Goal: Information Seeking & Learning: Learn about a topic

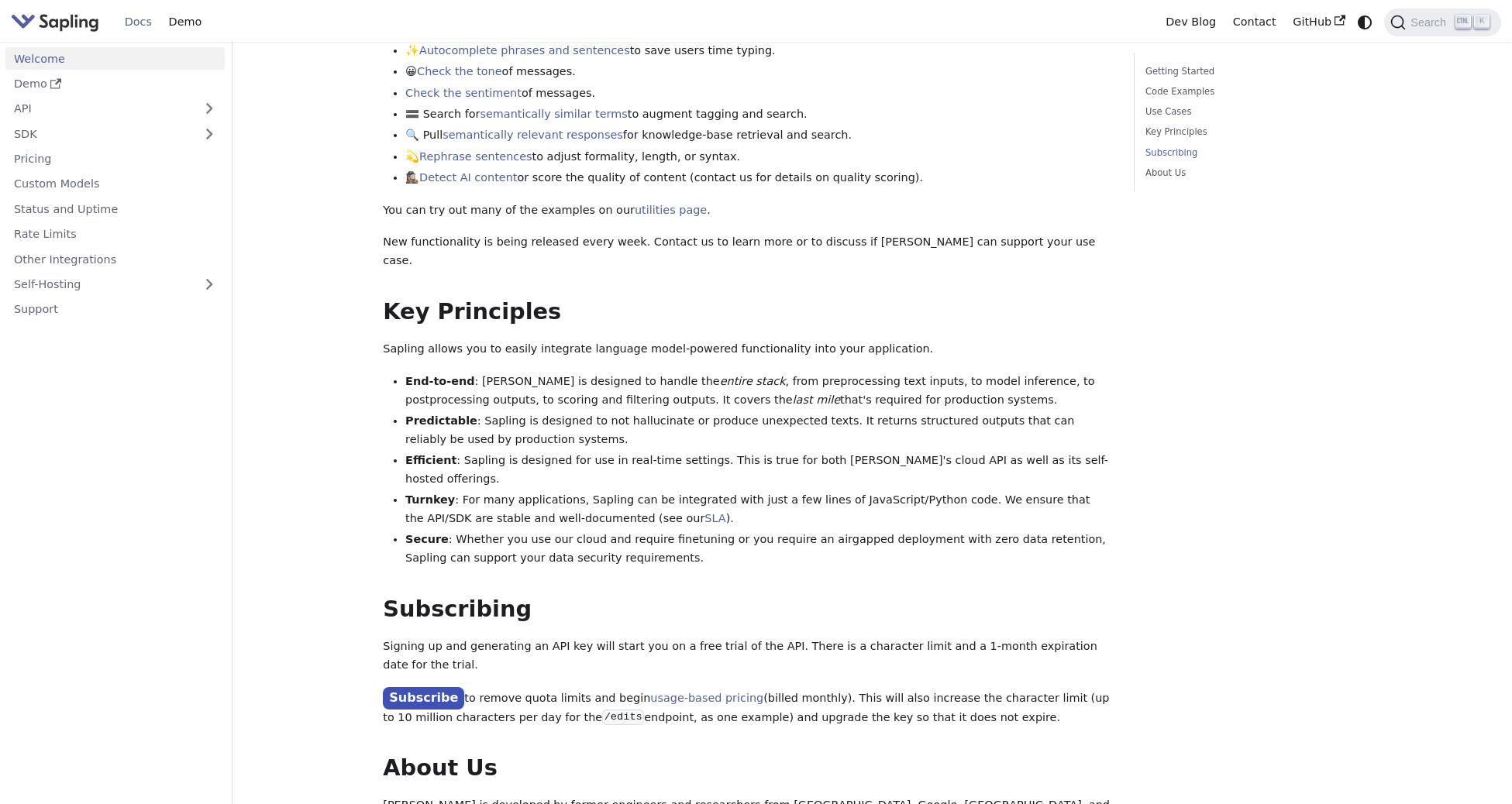
scroll to position [985, 0]
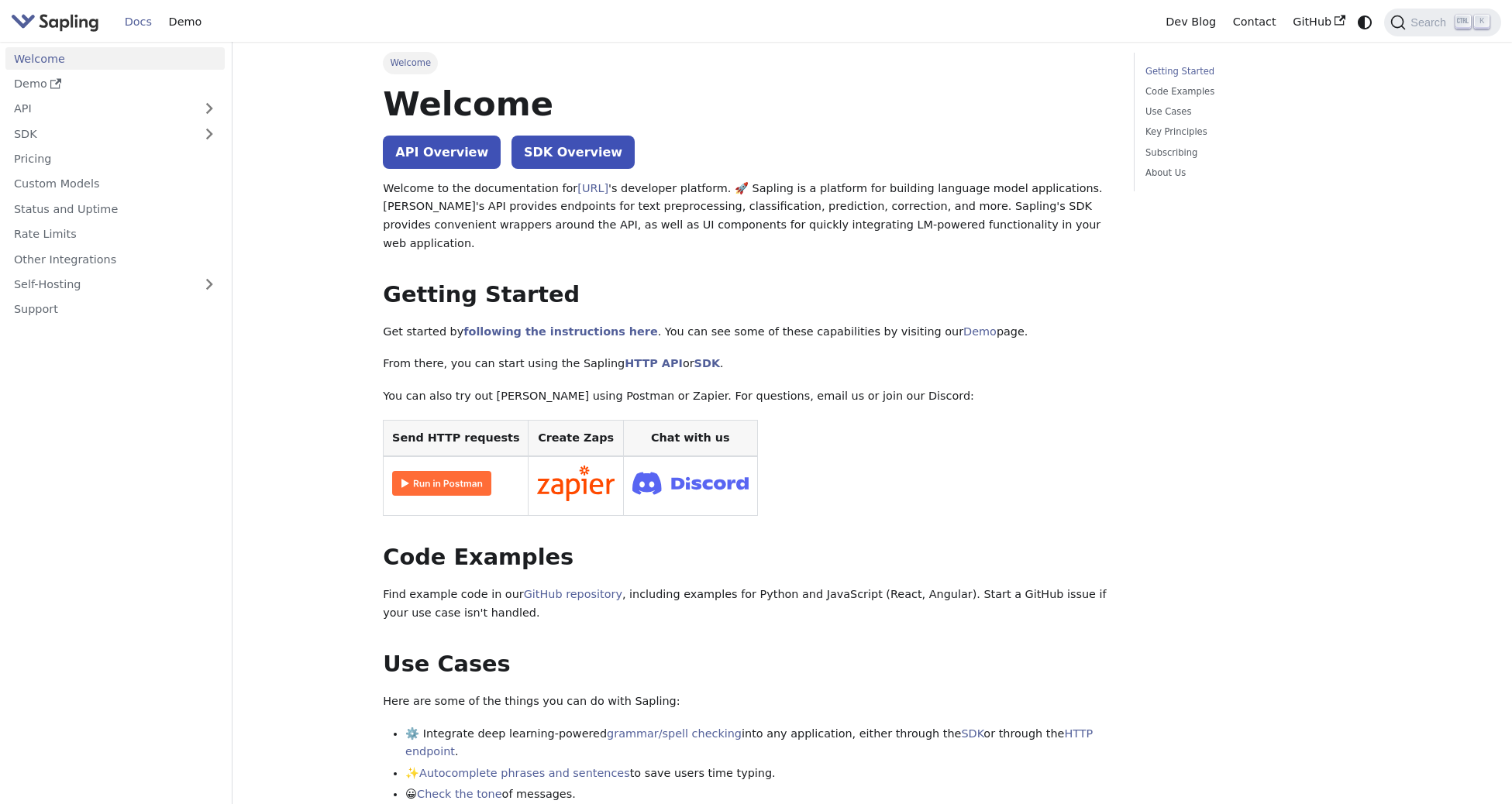
scroll to position [0, 0]
click at [1176, 151] on link "Subscribing" at bounding box center [1250, 153] width 210 height 15
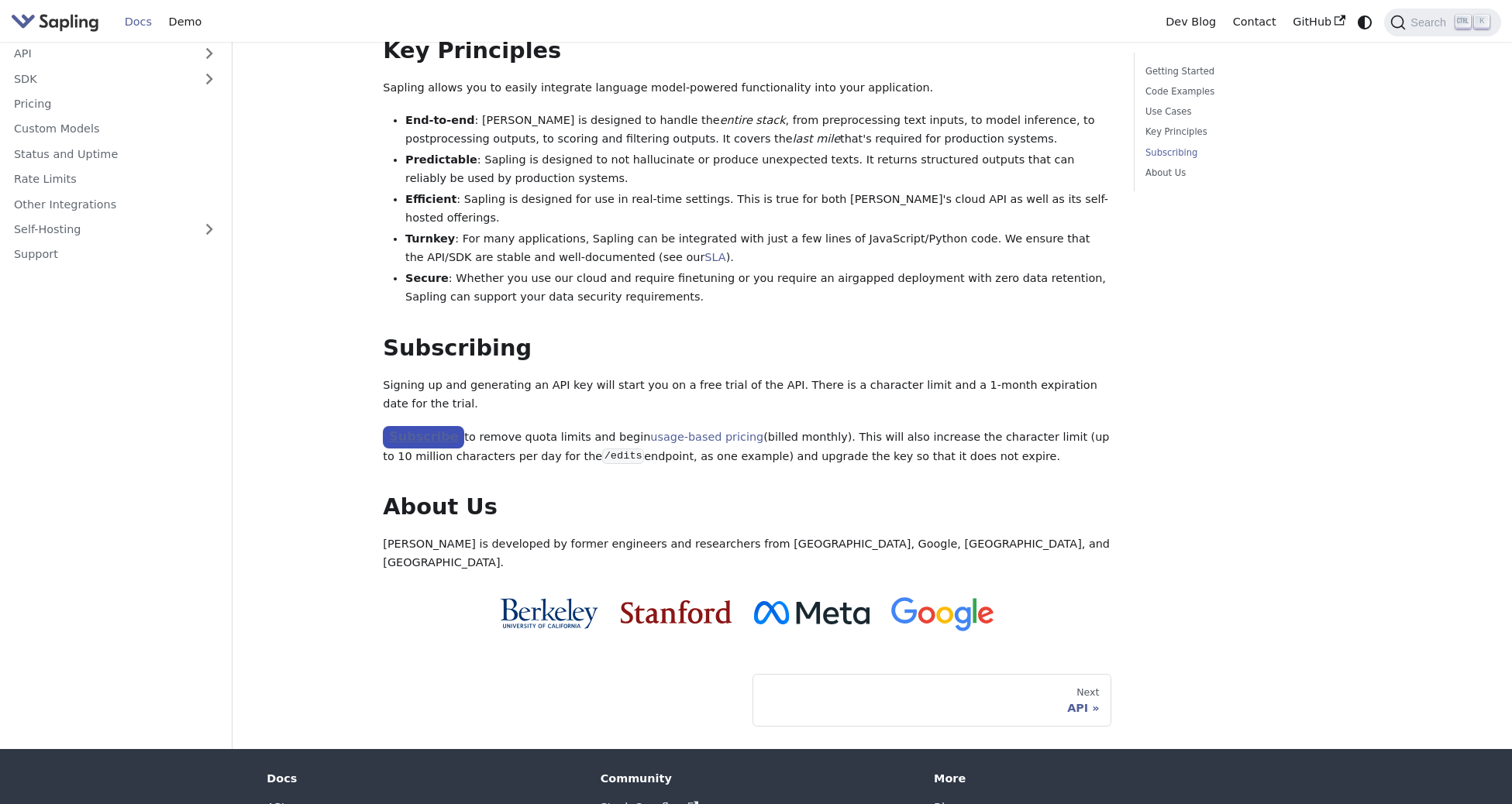
click at [423, 426] on link "Subscribe" at bounding box center [423, 437] width 81 height 23
click at [408, 426] on link "Subscribe" at bounding box center [423, 437] width 81 height 23
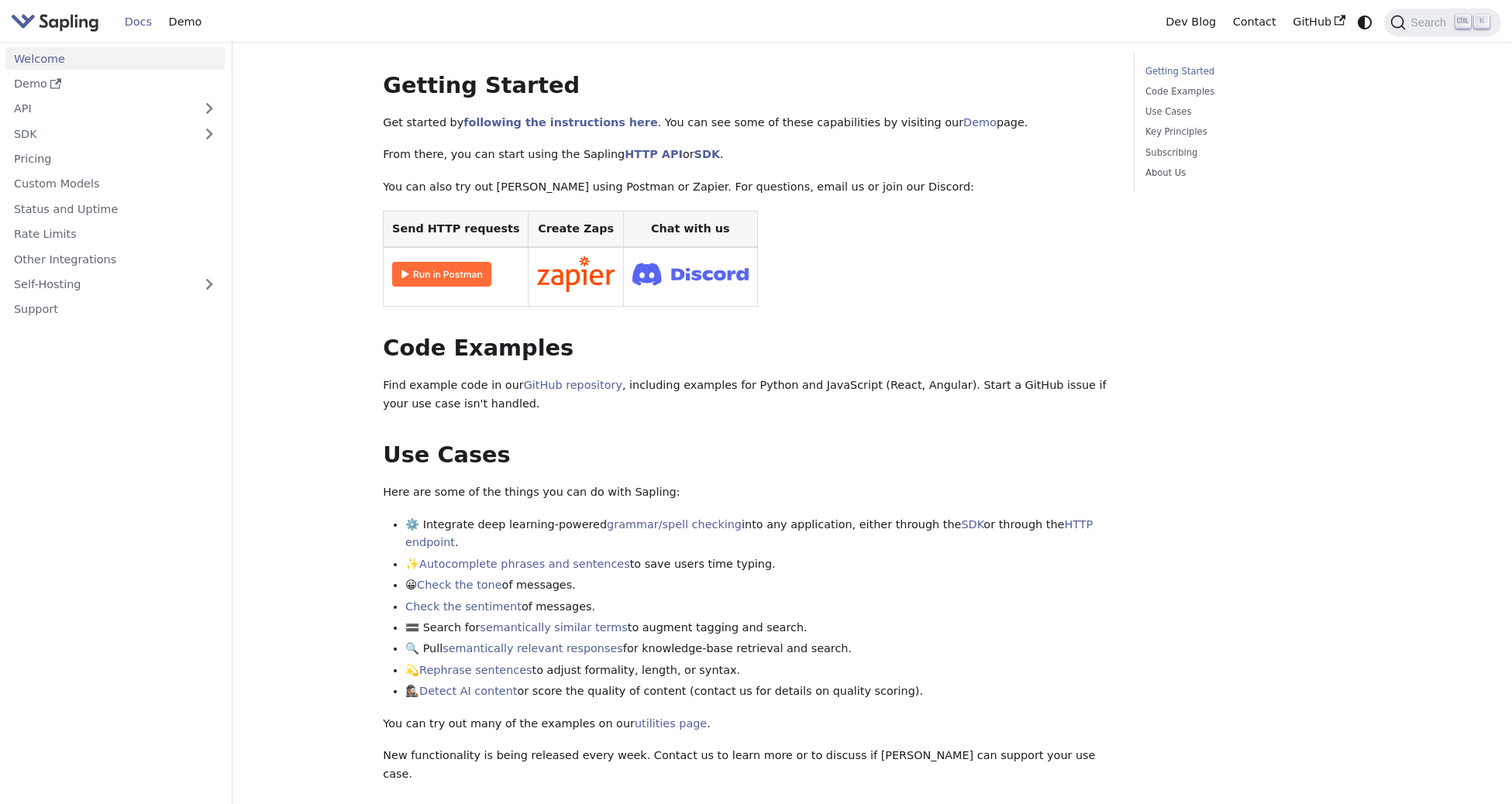
scroll to position [0, 0]
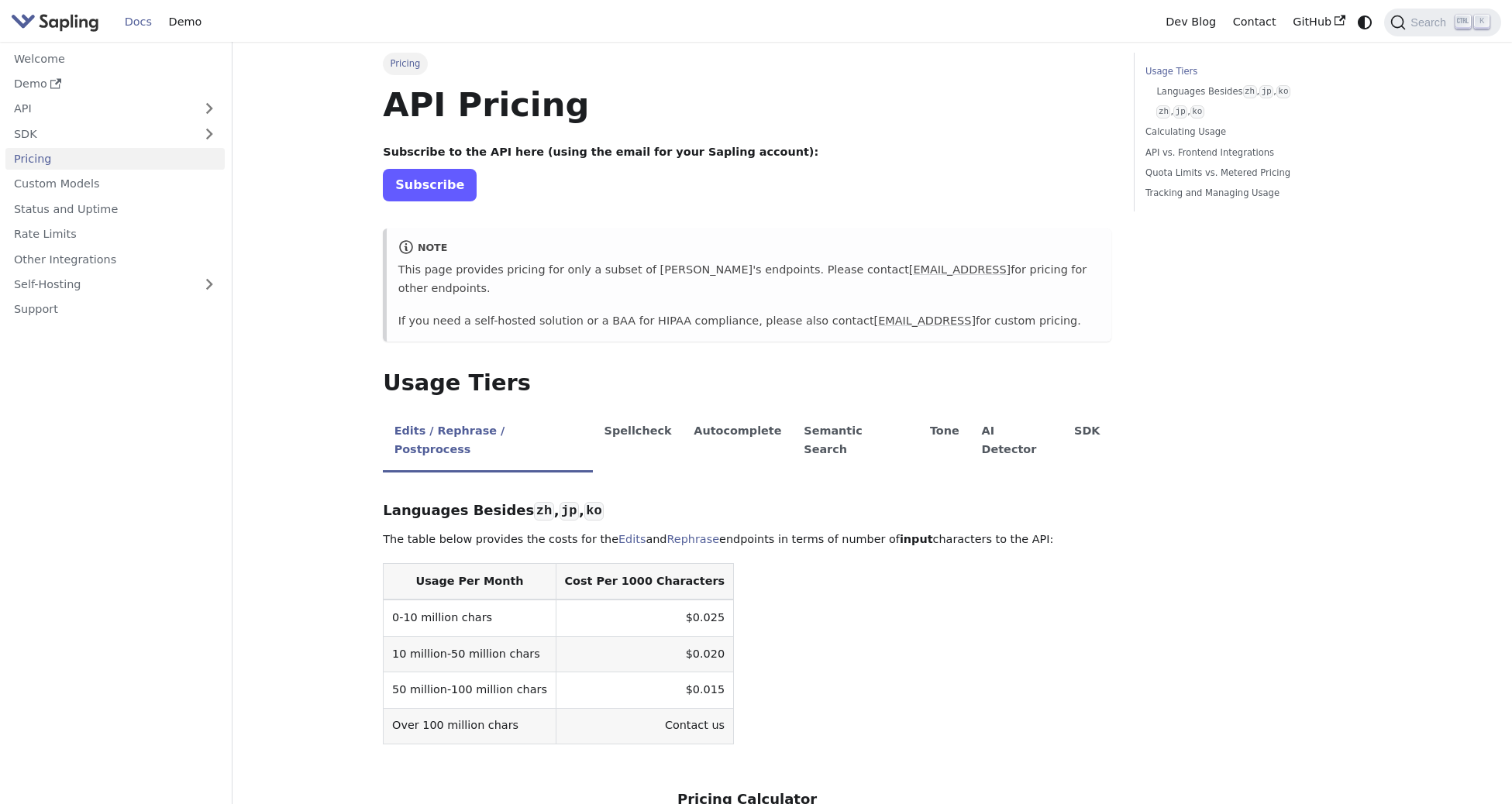
click at [429, 176] on link "Subscribe" at bounding box center [429, 185] width 94 height 32
click at [27, 55] on link "Welcome" at bounding box center [115, 58] width 219 height 23
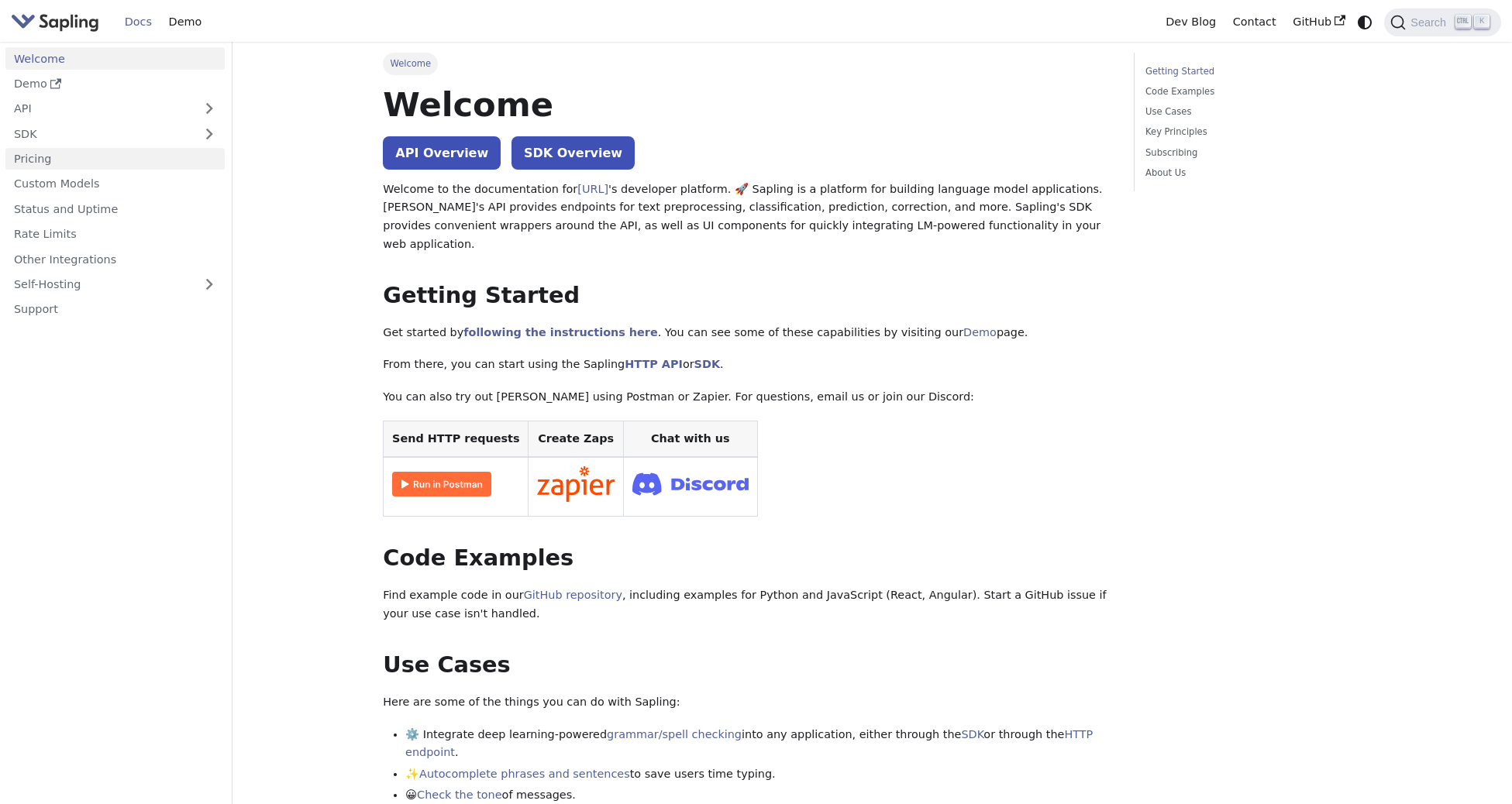
click at [39, 165] on link "Pricing" at bounding box center [115, 159] width 219 height 23
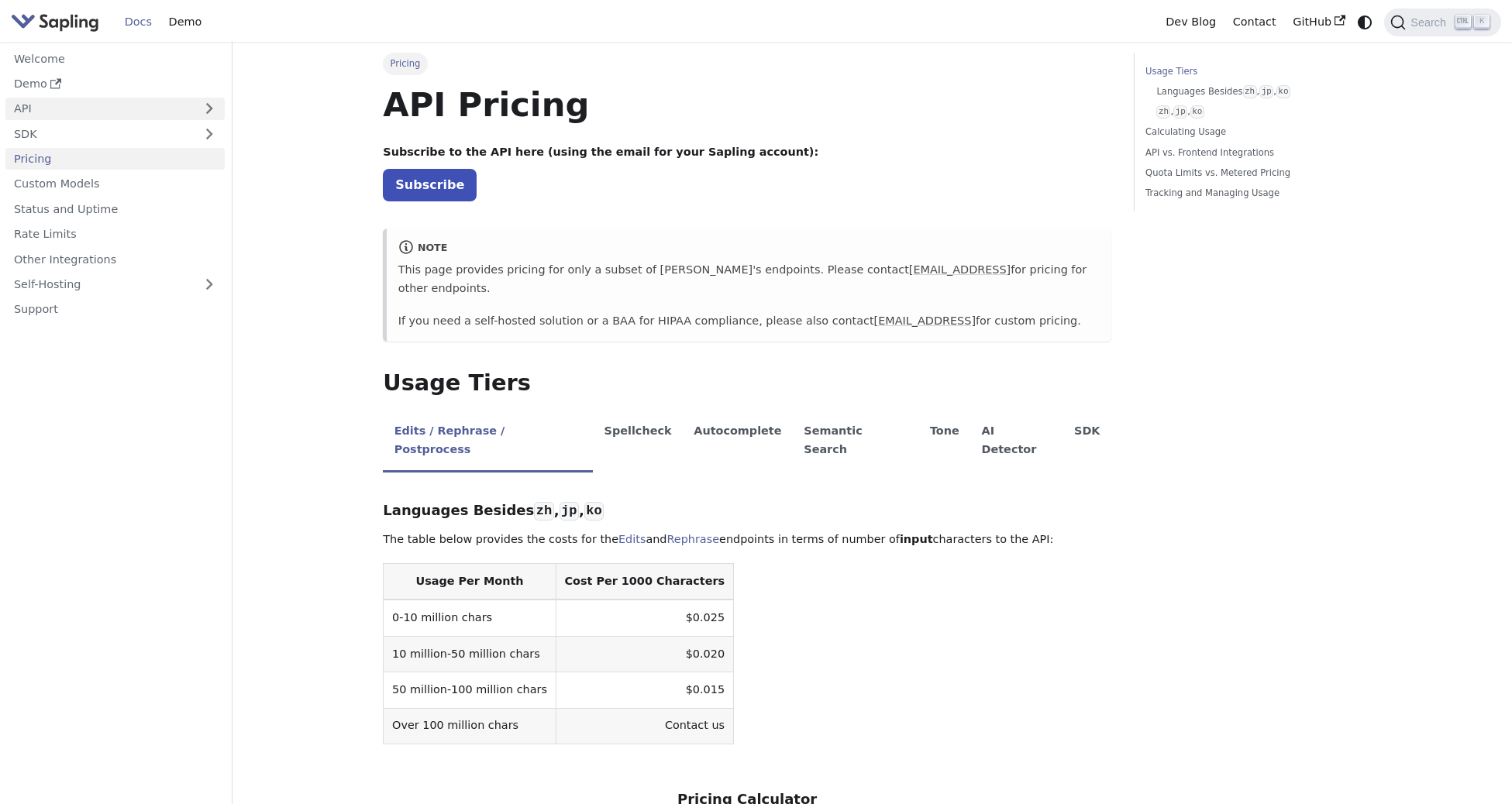
click at [30, 111] on link "API" at bounding box center [100, 108] width 189 height 23
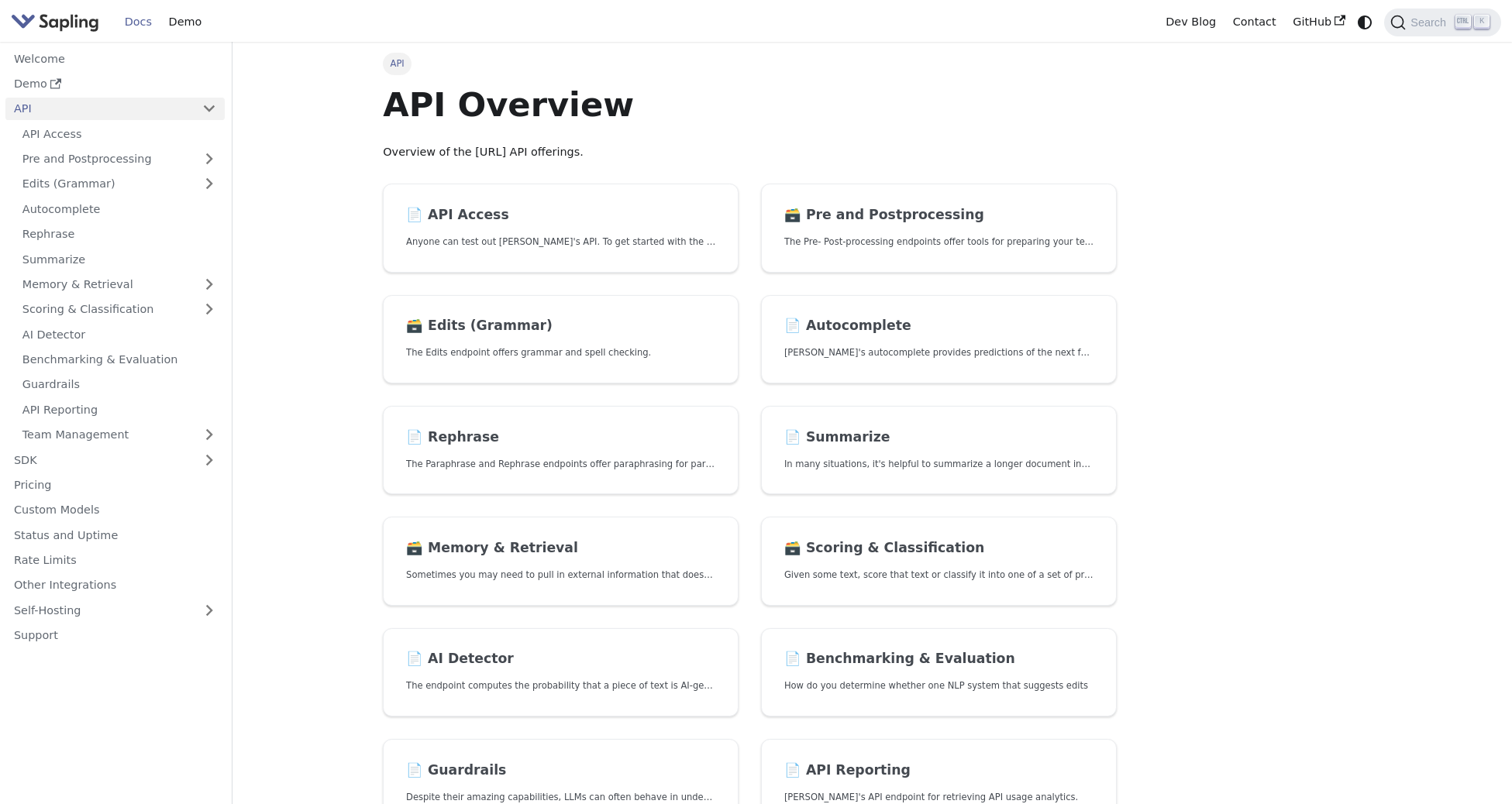
click at [21, 108] on link "API" at bounding box center [100, 108] width 189 height 23
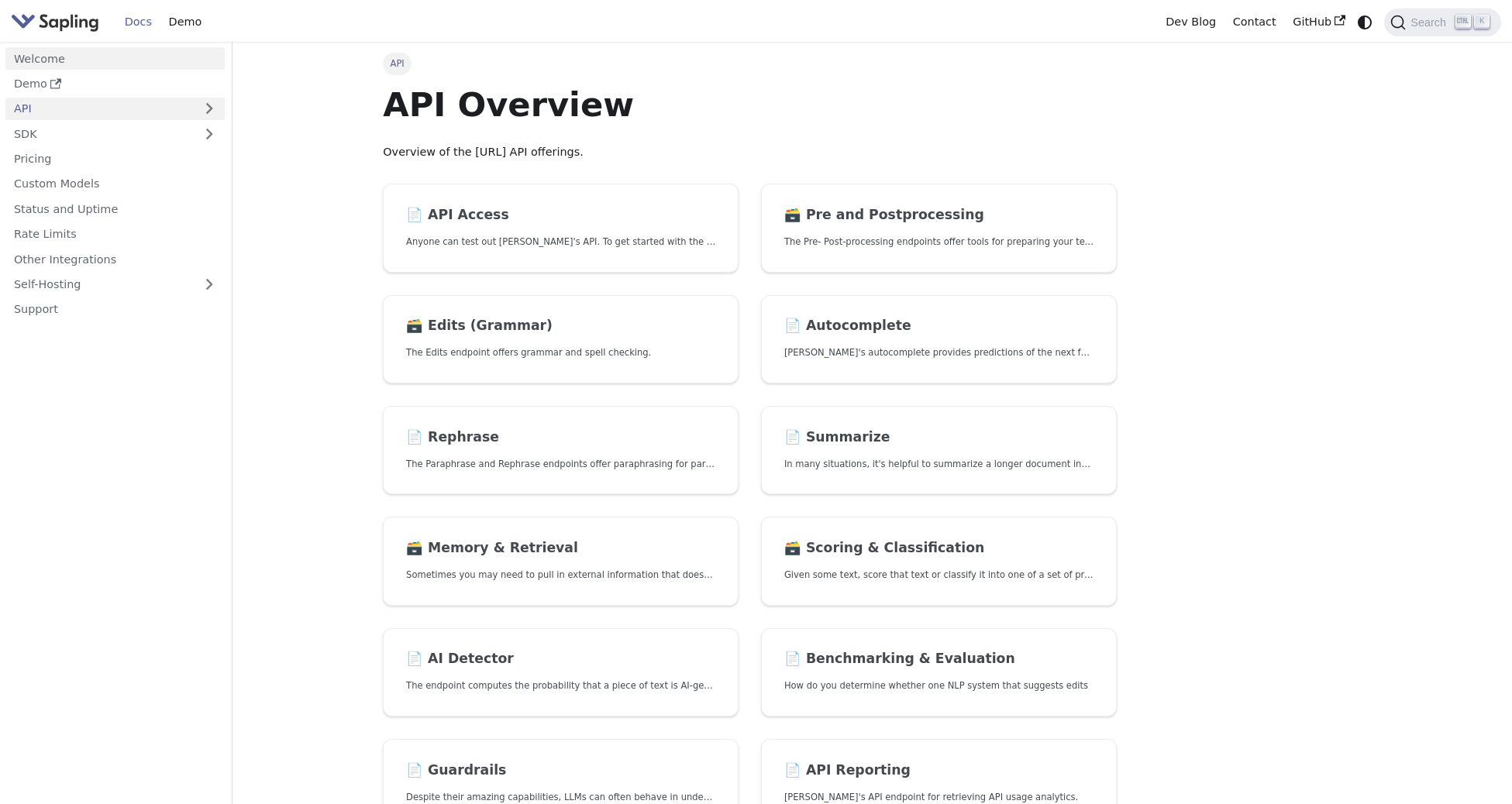
click at [40, 58] on link "Welcome" at bounding box center [115, 58] width 219 height 23
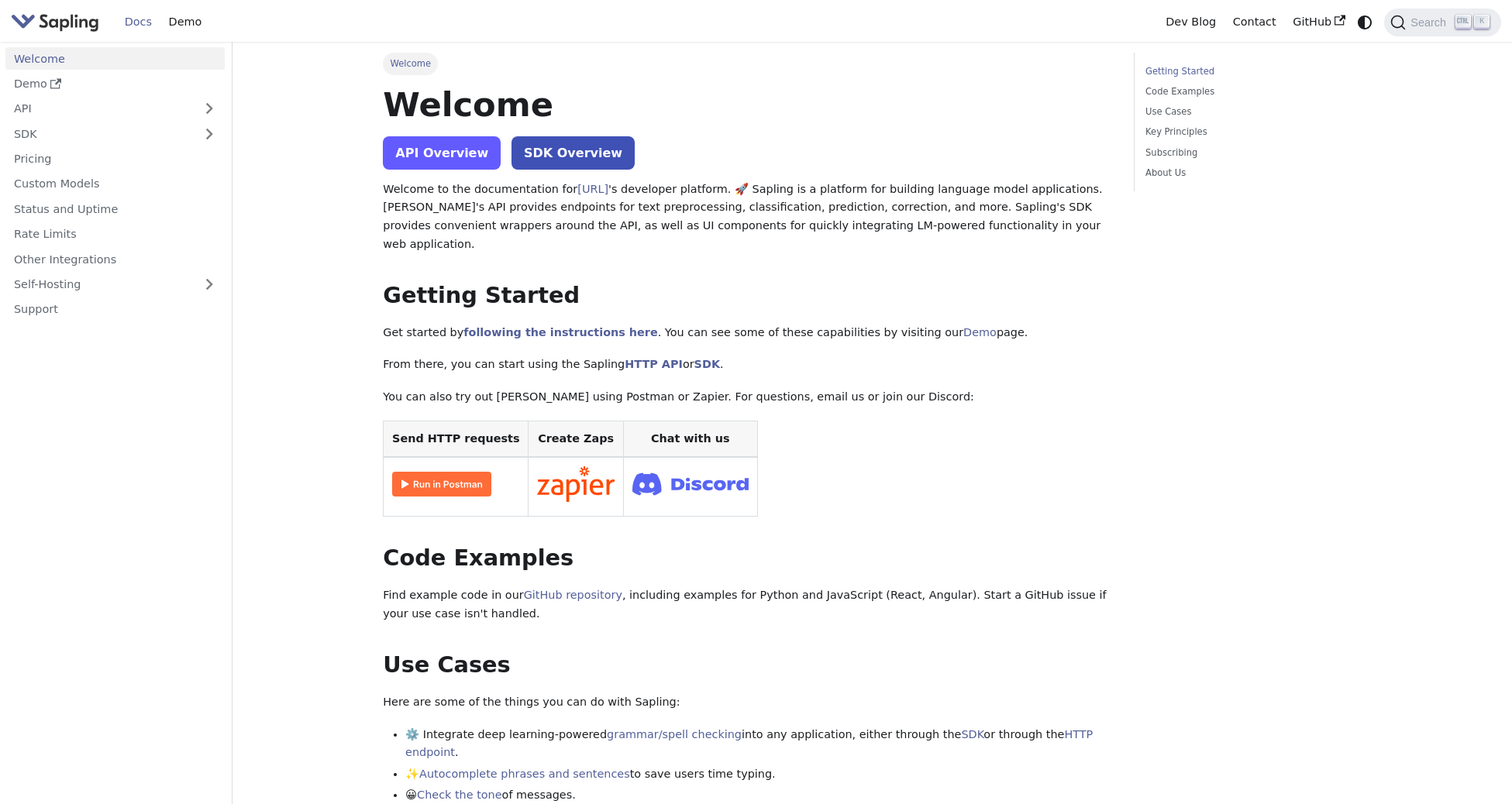
click at [422, 154] on link "API Overview" at bounding box center [441, 153] width 118 height 34
click at [20, 57] on link "Welcome" at bounding box center [115, 58] width 219 height 23
click at [416, 153] on link "API Overview" at bounding box center [441, 153] width 118 height 34
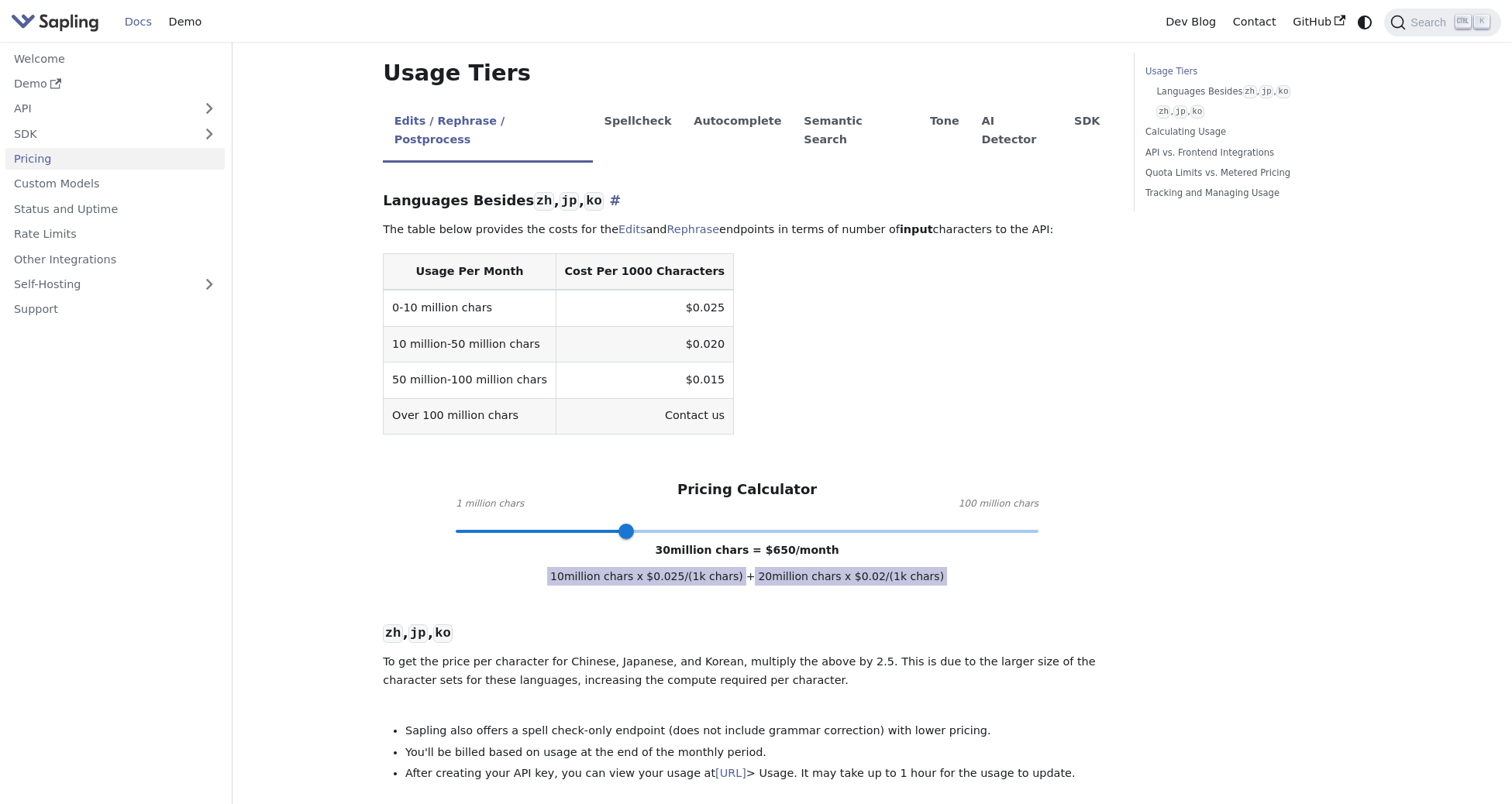
scroll to position [387, 0]
